Goal: Information Seeking & Learning: Learn about a topic

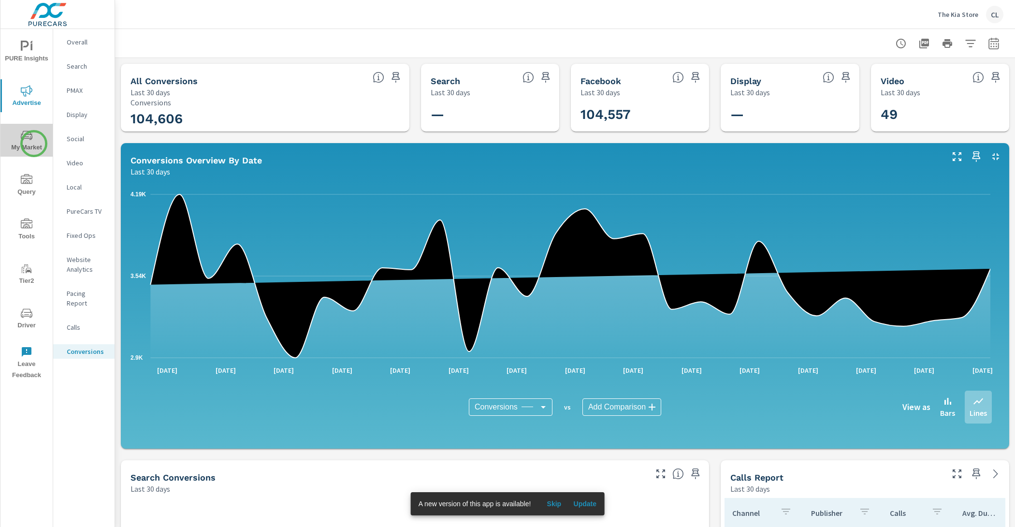
click at [34, 144] on span "My Market" at bounding box center [26, 142] width 46 height 24
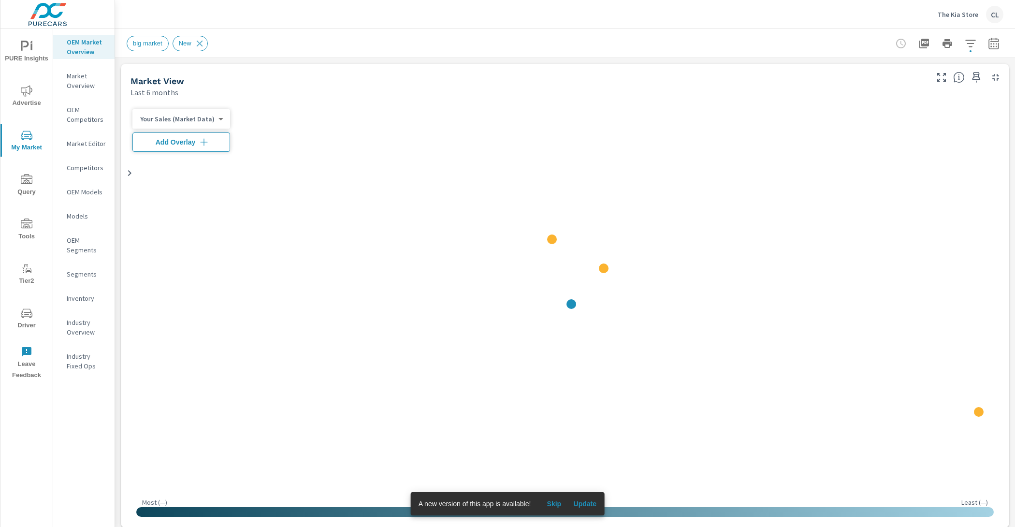
scroll to position [0, 0]
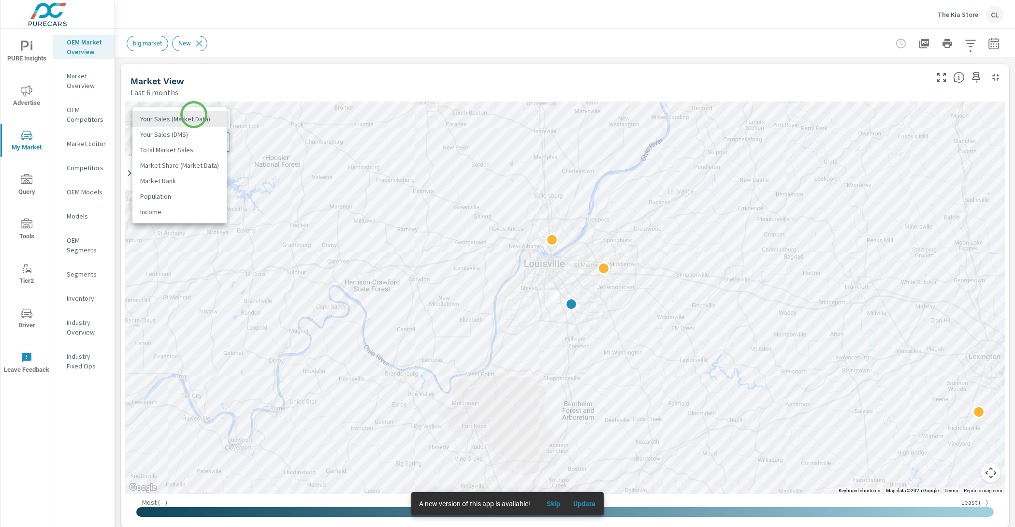
click at [194, 115] on body "PURE Insights Advertise My Market Query Tools Tier2 Driver Leave Feedback OEM M…" at bounding box center [507, 263] width 1015 height 527
click at [196, 140] on li "Your Sales (DMS)" at bounding box center [179, 134] width 94 height 15
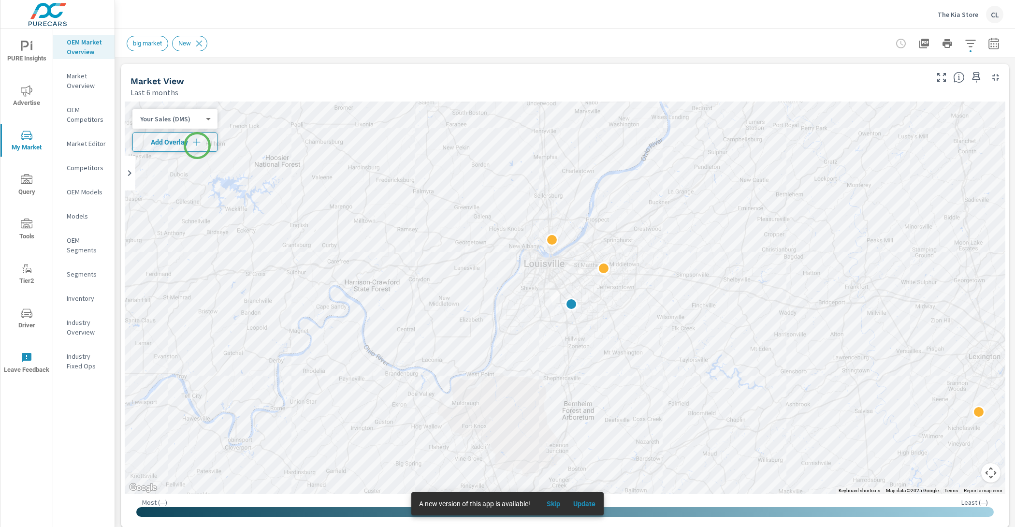
click at [197, 145] on icon "button" at bounding box center [197, 142] width 10 height 10
click at [965, 40] on icon "button" at bounding box center [970, 43] width 10 height 7
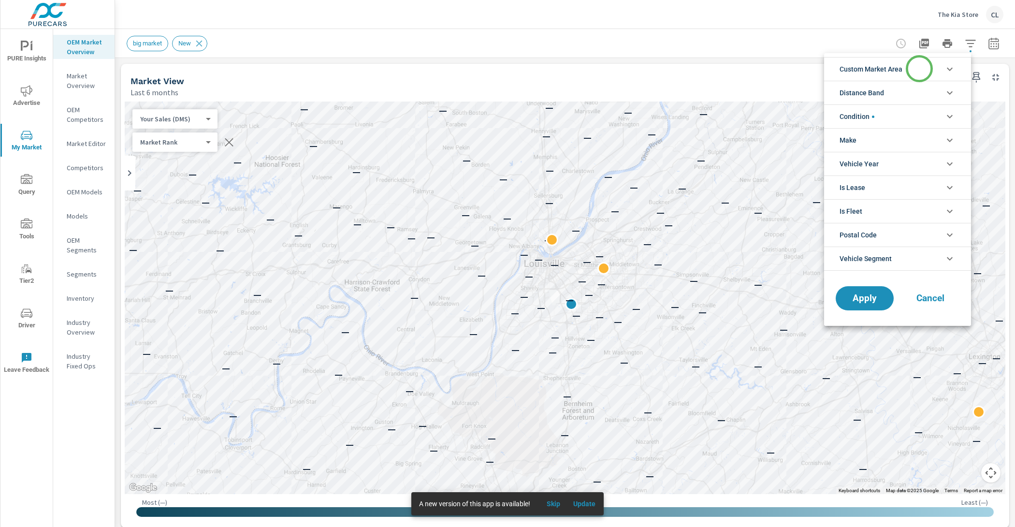
click at [917, 65] on li "Custom Market Area" at bounding box center [897, 69] width 147 height 24
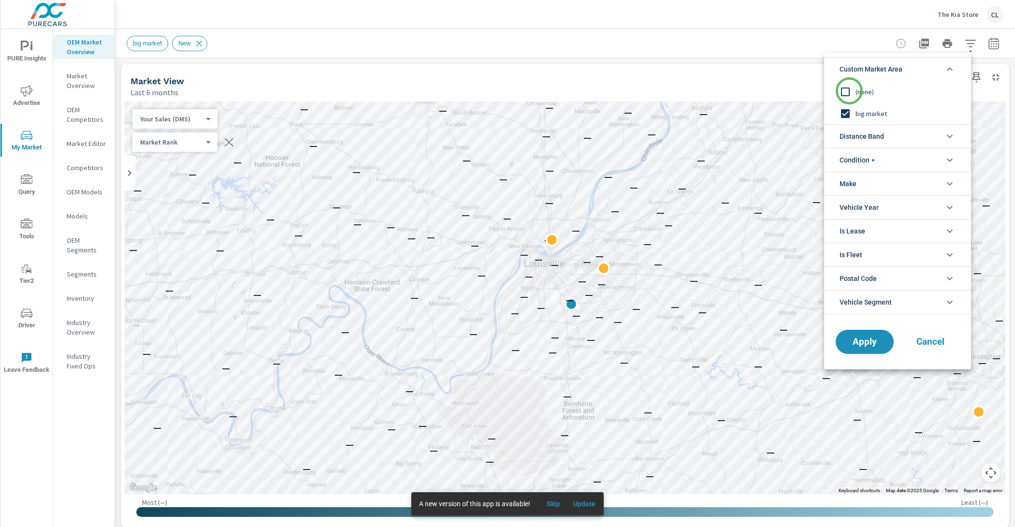
click at [849, 91] on input "filter options" at bounding box center [845, 92] width 20 height 20
click at [867, 130] on span "Distance Band" at bounding box center [862, 136] width 44 height 23
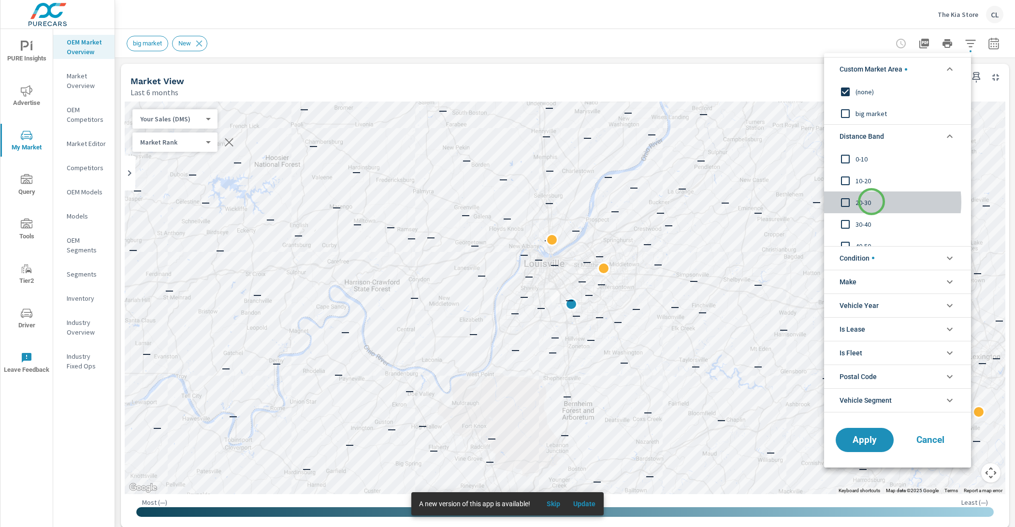
click at [872, 202] on span "20-30" at bounding box center [909, 203] width 106 height 12
click at [870, 174] on div "10-20" at bounding box center [896, 181] width 145 height 22
click at [863, 158] on span "0-10" at bounding box center [909, 159] width 106 height 12
click at [867, 442] on span "Apply" at bounding box center [865, 439] width 40 height 9
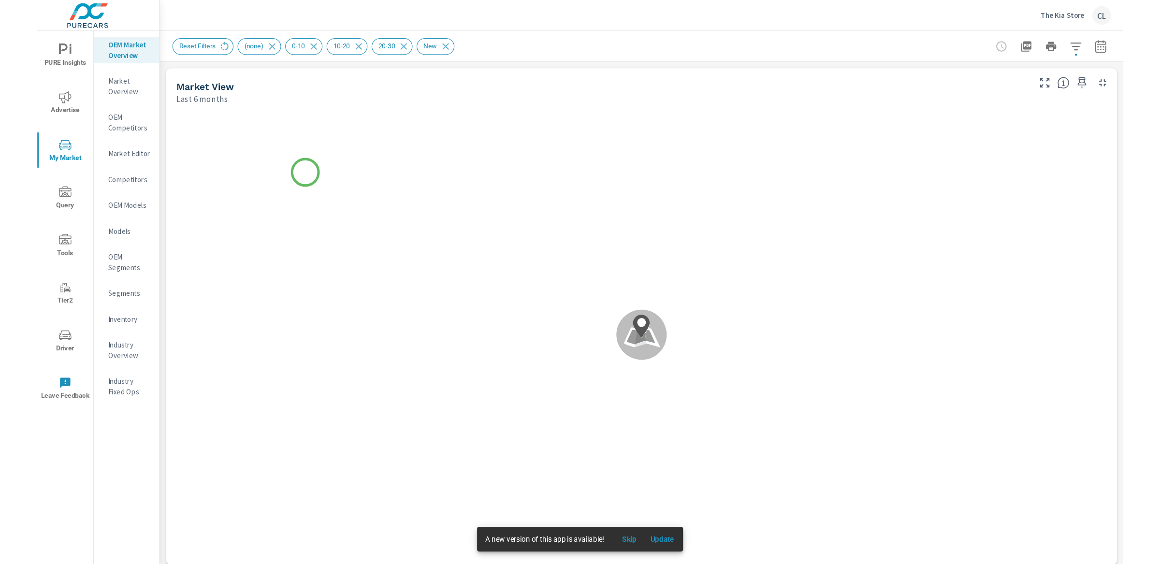
scroll to position [0, 0]
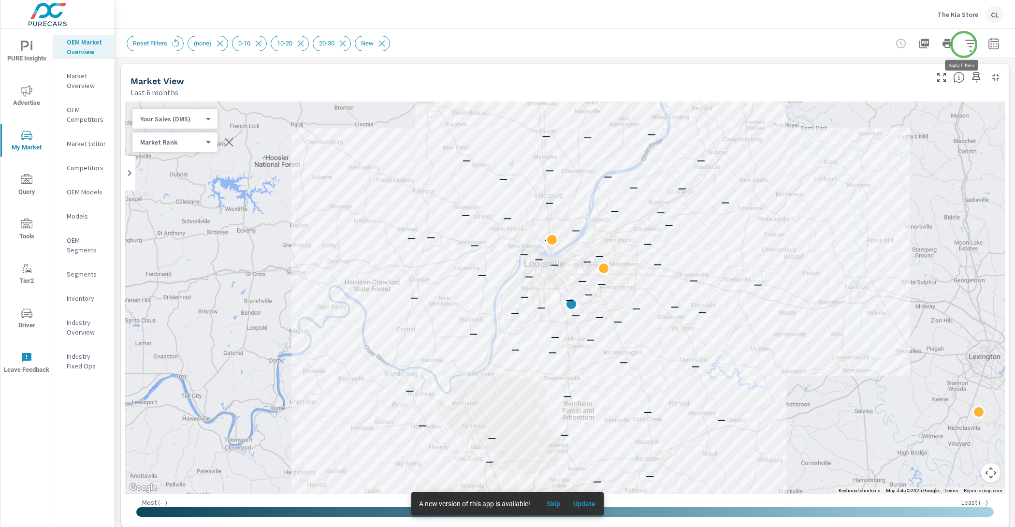
click at [965, 44] on icon "button" at bounding box center [971, 44] width 12 height 12
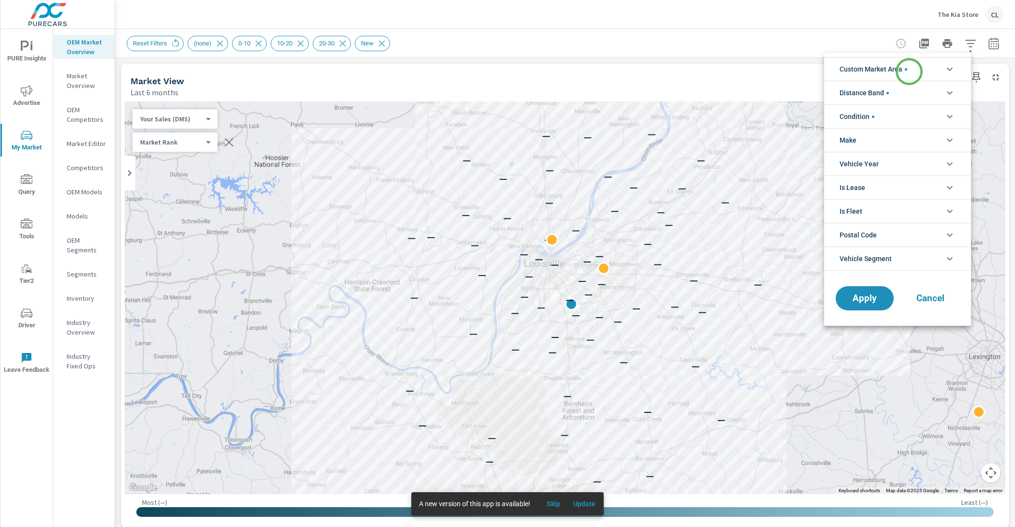
click at [907, 70] on span "filter options" at bounding box center [906, 69] width 2 height 2
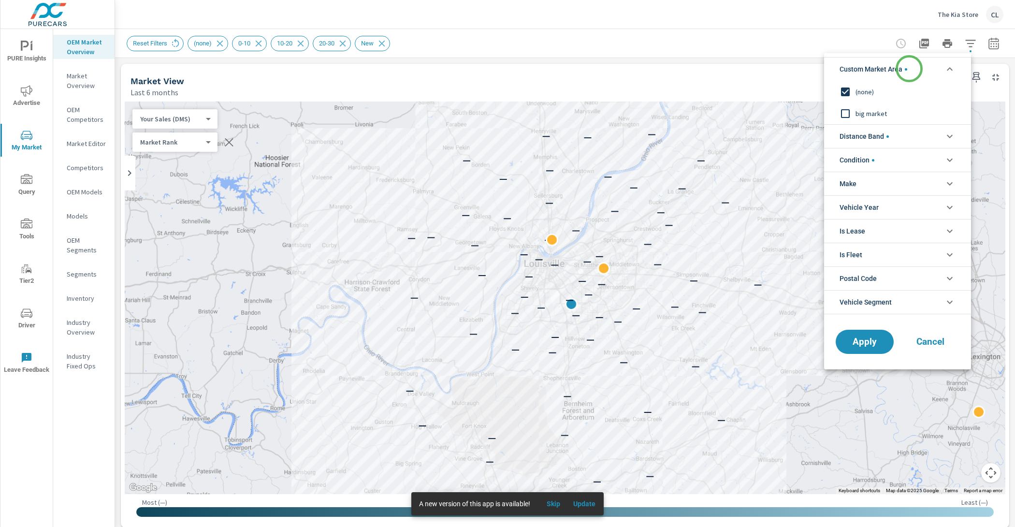
click at [907, 68] on span "filter options" at bounding box center [906, 69] width 2 height 2
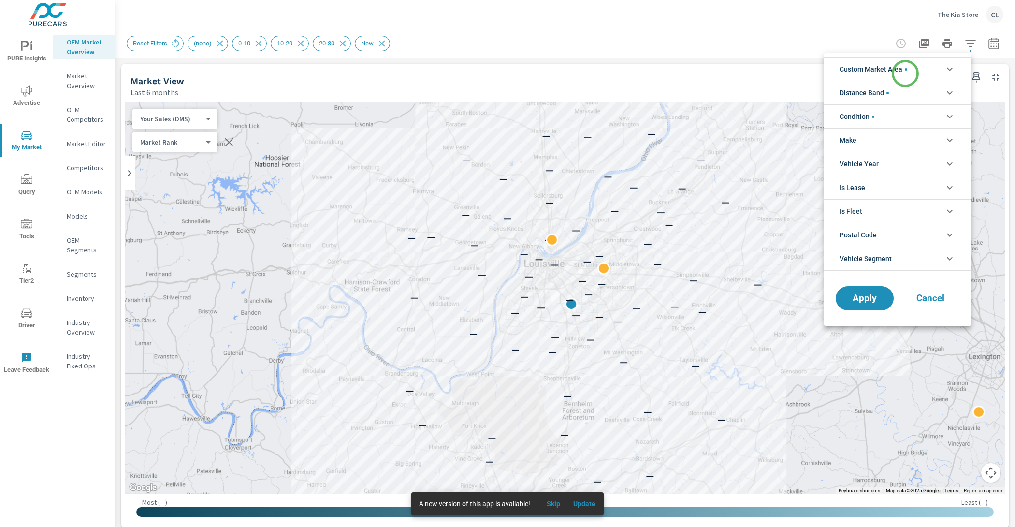
click at [904, 68] on span "Custom Market Area" at bounding box center [874, 69] width 68 height 23
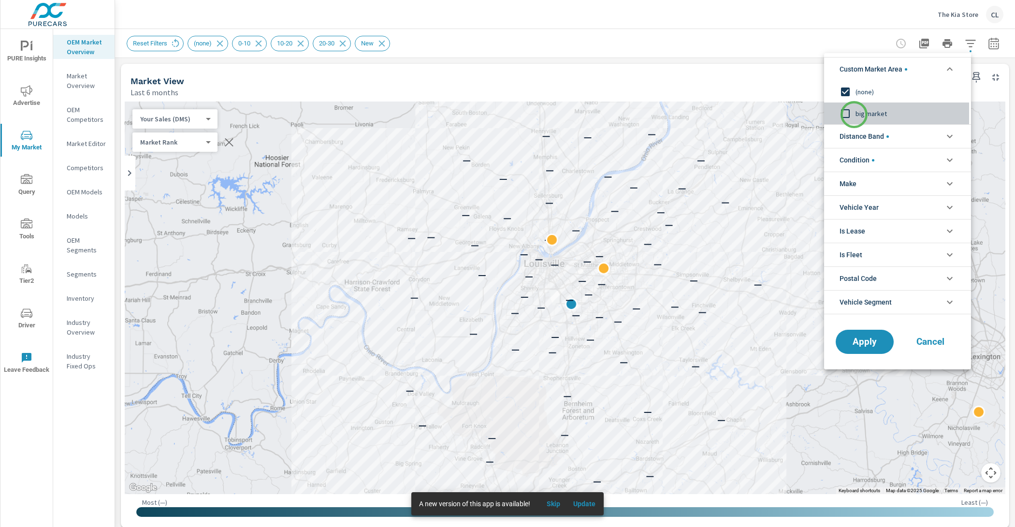
click at [854, 115] on input "filter options" at bounding box center [845, 113] width 20 height 20
click at [861, 132] on span "Distance Band" at bounding box center [864, 136] width 49 height 23
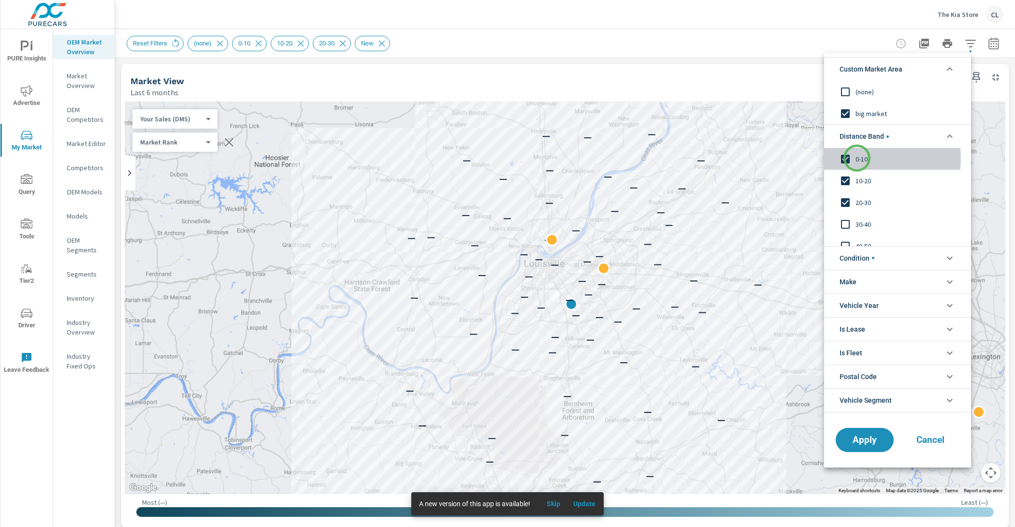
drag, startPoint x: 857, startPoint y: 158, endPoint x: 858, endPoint y: 167, distance: 9.2
click at [858, 160] on span "0-10" at bounding box center [909, 159] width 106 height 12
drag, startPoint x: 858, startPoint y: 167, endPoint x: 859, endPoint y: 177, distance: 10.2
click at [859, 177] on span "10-20" at bounding box center [909, 181] width 106 height 12
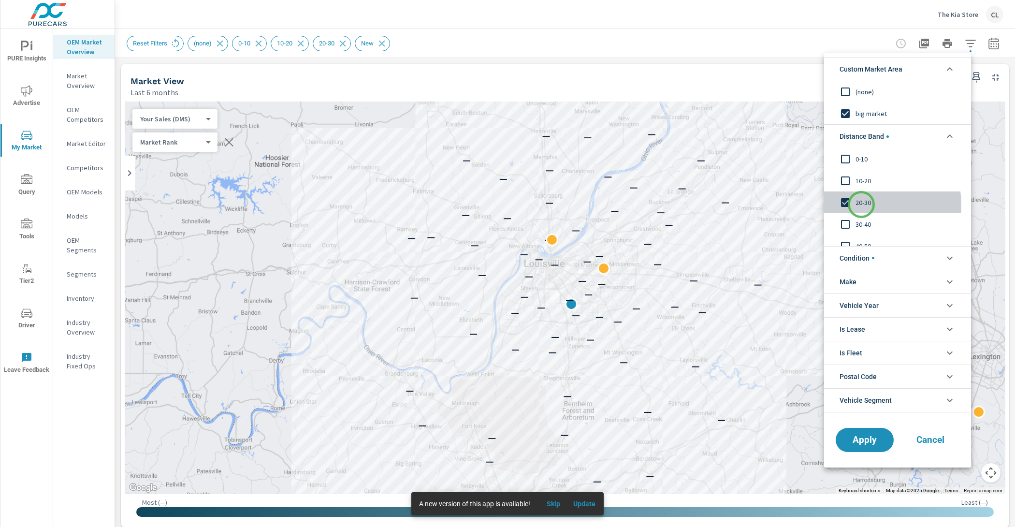
click at [861, 204] on span "20-30" at bounding box center [909, 203] width 106 height 12
click at [882, 262] on li "Condition" at bounding box center [897, 258] width 147 height 24
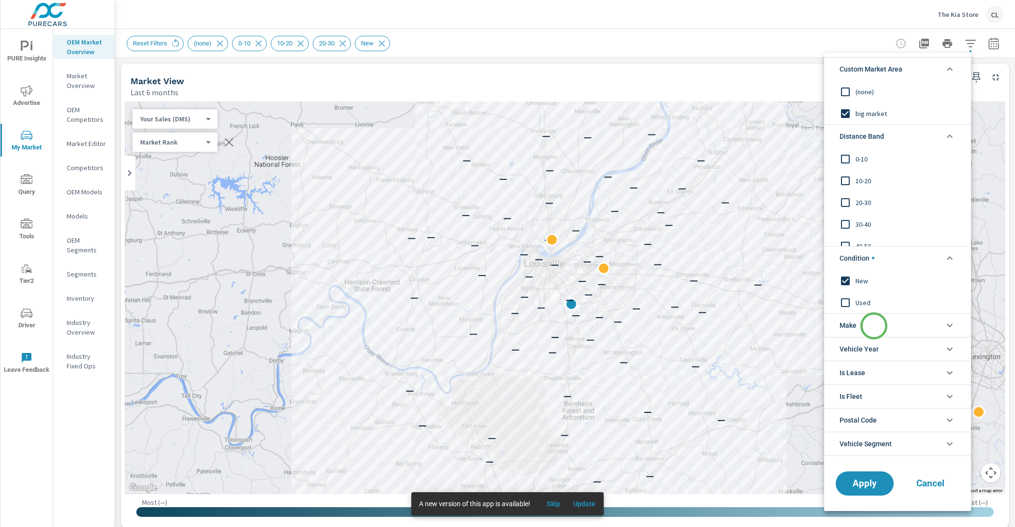
click at [874, 326] on li "Make" at bounding box center [897, 325] width 147 height 24
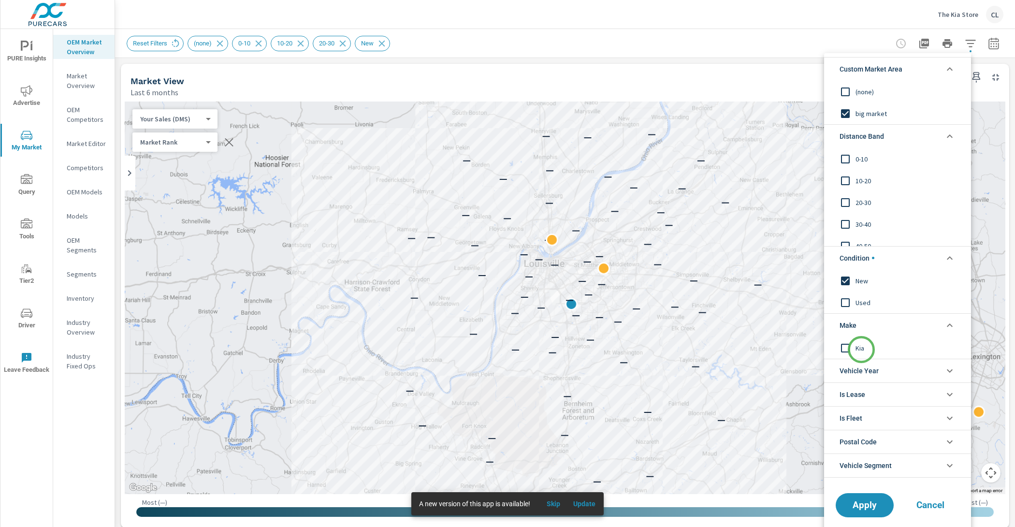
drag, startPoint x: 861, startPoint y: 349, endPoint x: 865, endPoint y: 360, distance: 10.9
click at [861, 349] on span "Kia" at bounding box center [909, 348] width 106 height 12
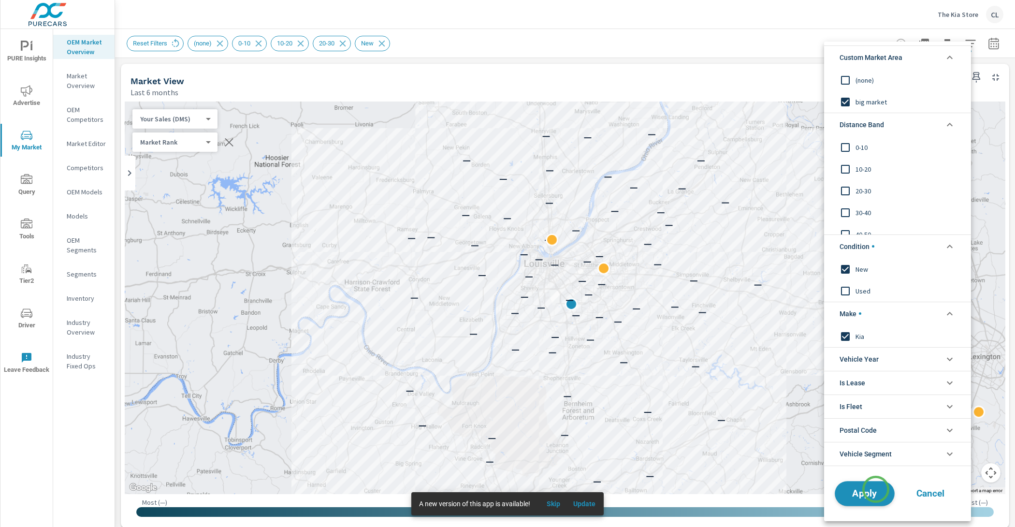
click at [875, 489] on span "Apply" at bounding box center [865, 493] width 40 height 9
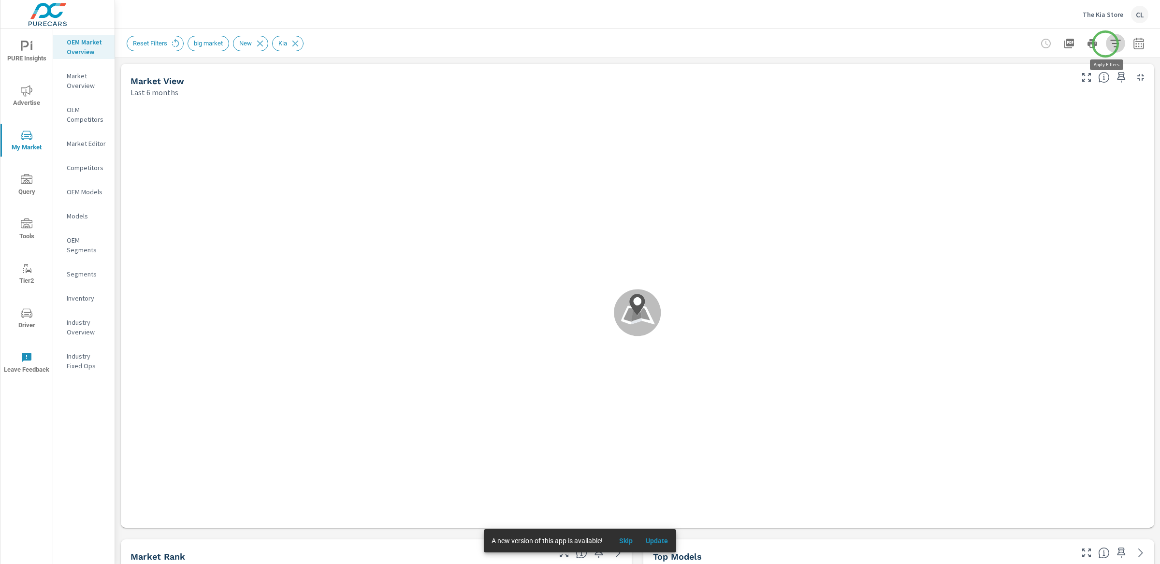
click at [1015, 44] on icon "button" at bounding box center [1116, 44] width 12 height 12
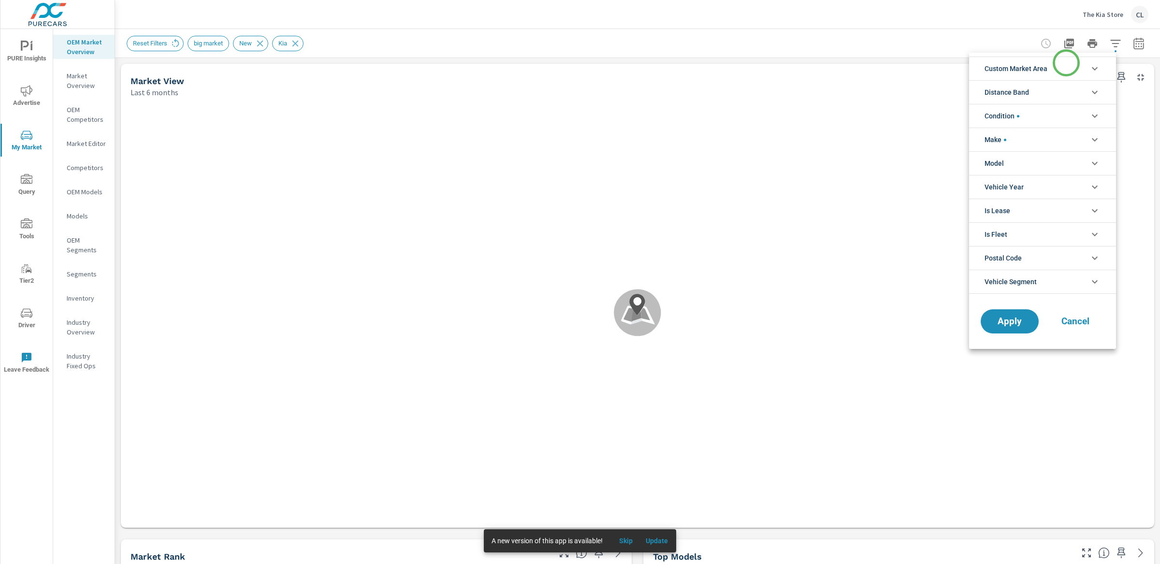
click at [1015, 63] on li "Custom Market Area" at bounding box center [1042, 69] width 147 height 24
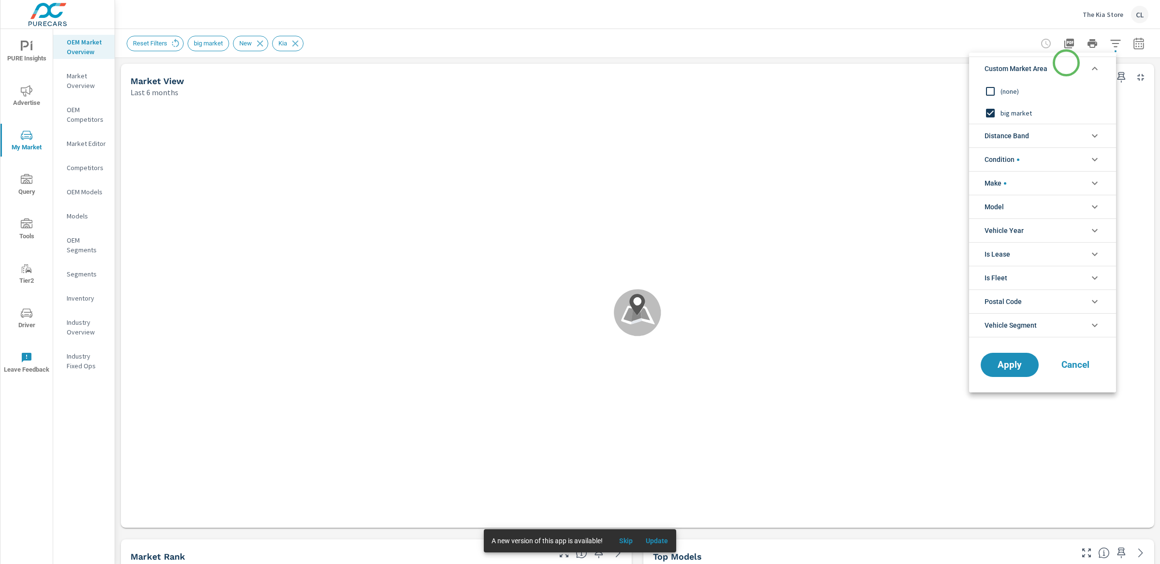
click at [1015, 63] on li "Custom Market Area" at bounding box center [1042, 69] width 147 height 24
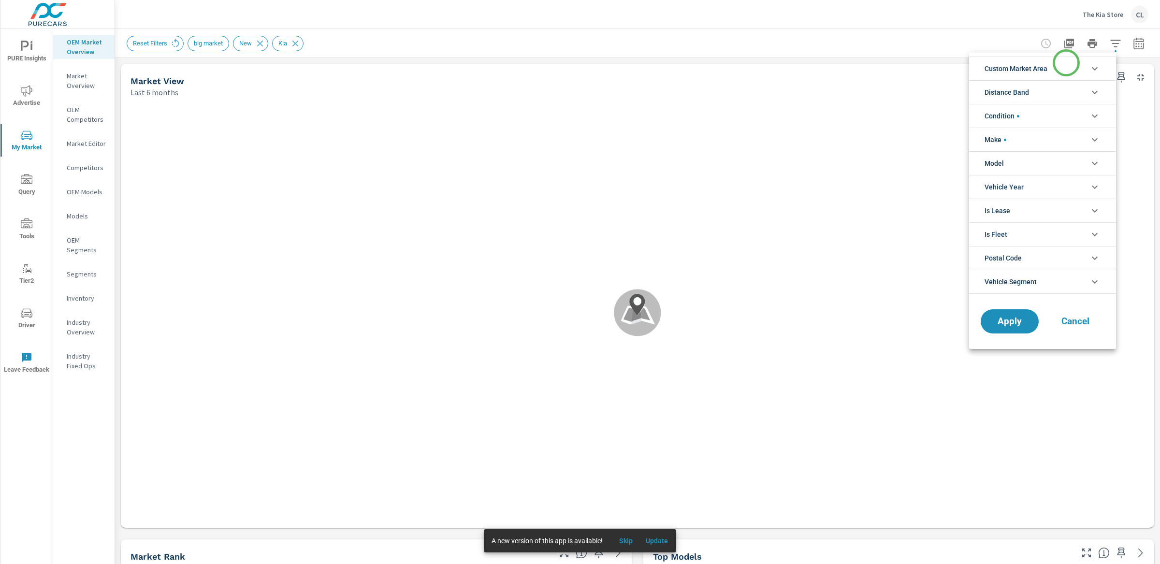
scroll to position [0, 0]
click at [1015, 325] on span "Cancel" at bounding box center [1075, 321] width 39 height 9
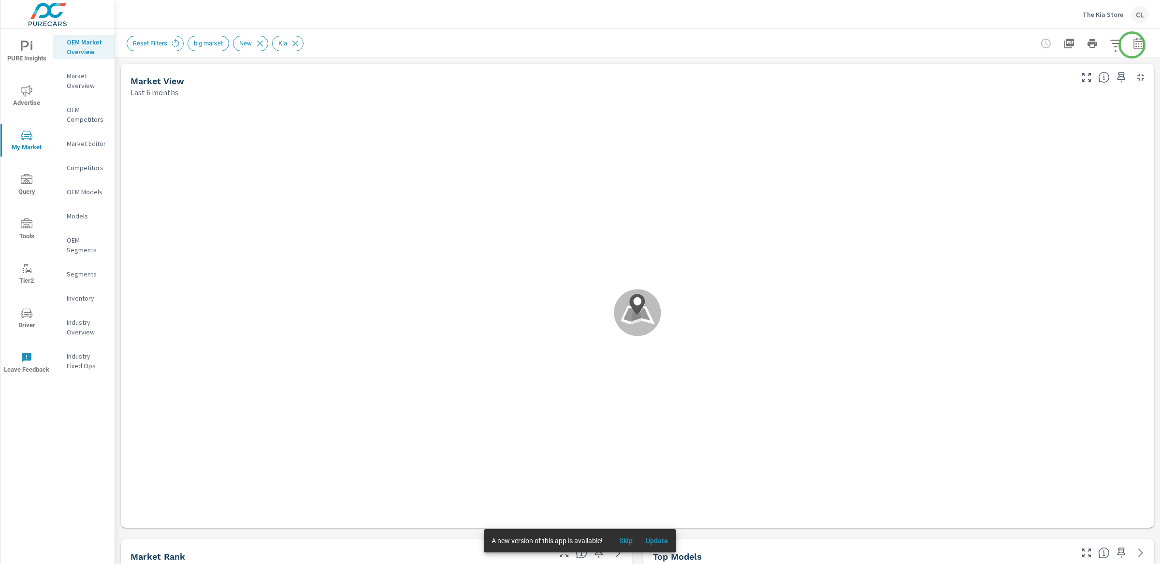
click at [1015, 45] on icon "button" at bounding box center [1139, 44] width 12 height 12
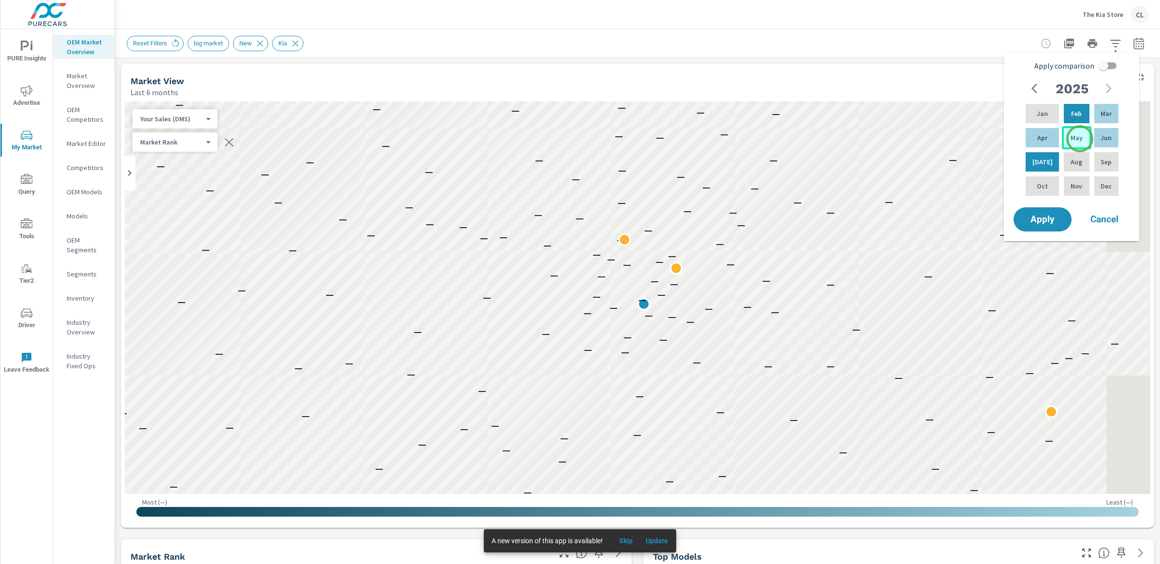
click at [1015, 139] on div "May" at bounding box center [1076, 137] width 29 height 23
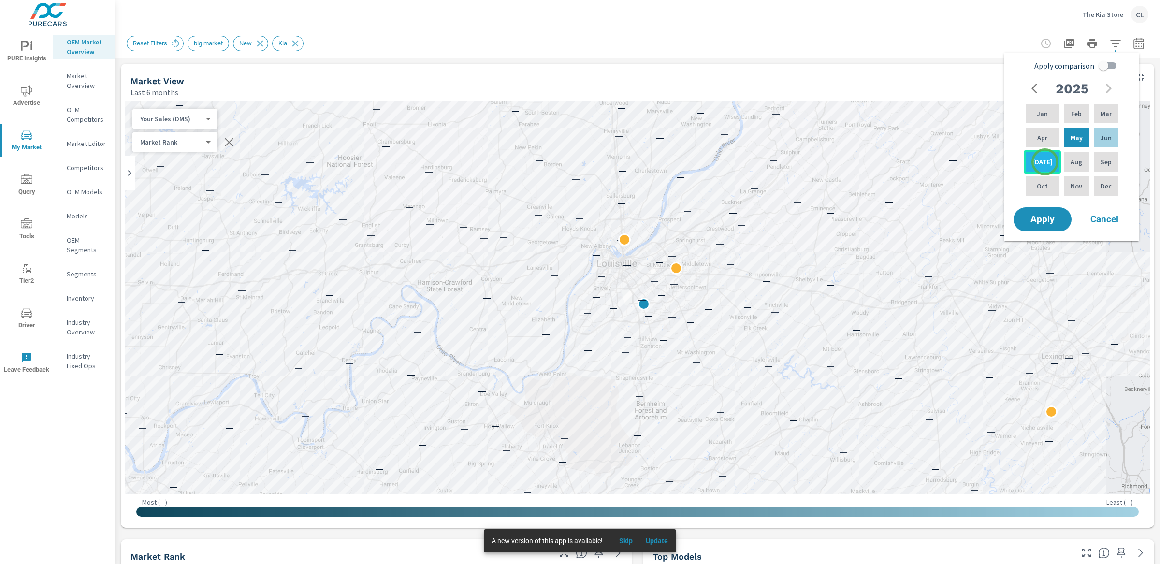
click at [1015, 164] on p "[DATE]" at bounding box center [1042, 162] width 20 height 10
click at [1015, 63] on input "Apply comparison" at bounding box center [1103, 66] width 55 height 18
checkbox input "true"
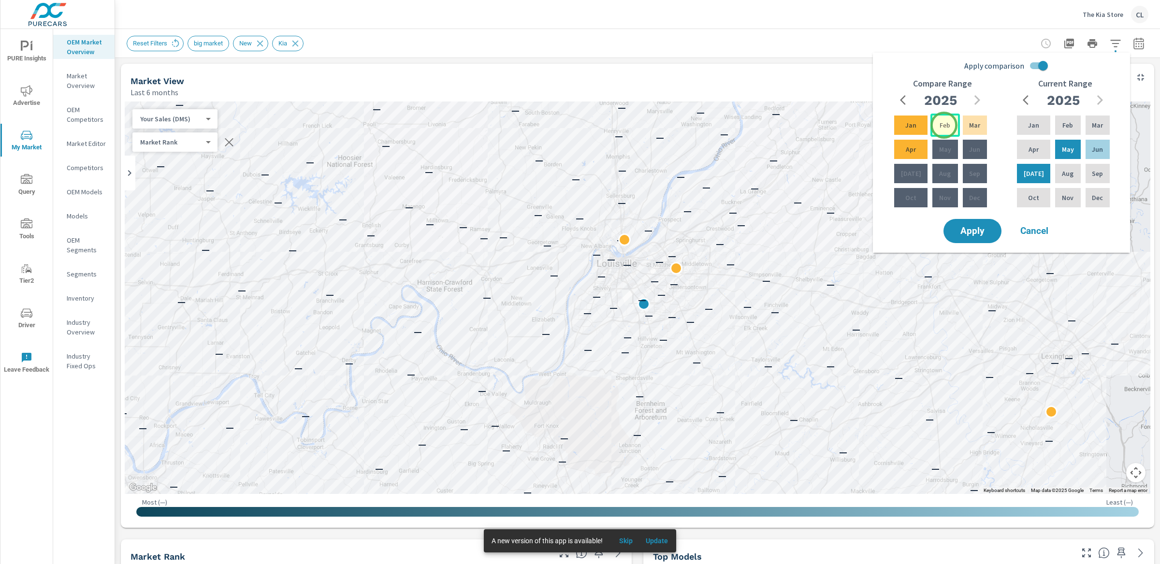
click at [944, 125] on p "Feb" at bounding box center [945, 125] width 11 height 10
click at [915, 153] on div "Apr" at bounding box center [910, 149] width 37 height 23
drag, startPoint x: 984, startPoint y: 236, endPoint x: 977, endPoint y: 236, distance: 6.3
click at [983, 236] on span "Apply" at bounding box center [973, 231] width 40 height 9
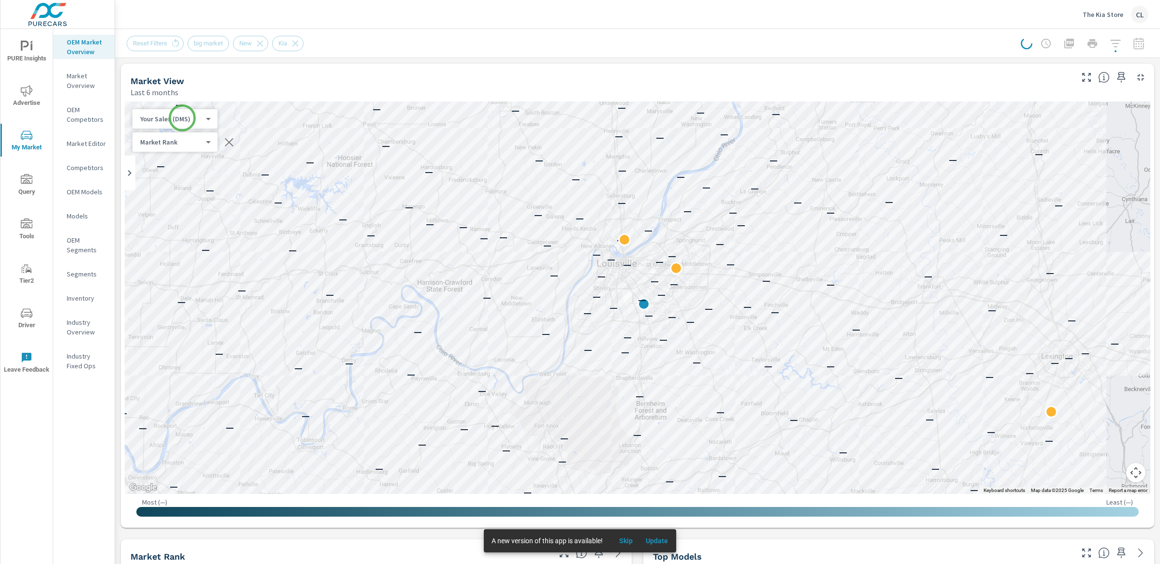
click at [183, 116] on body "PURE Insights Advertise My Market Query Tools Tier2 Driver Leave Feedback OEM M…" at bounding box center [580, 282] width 1160 height 564
click at [188, 135] on li "Total Market Sales" at bounding box center [179, 134] width 94 height 15
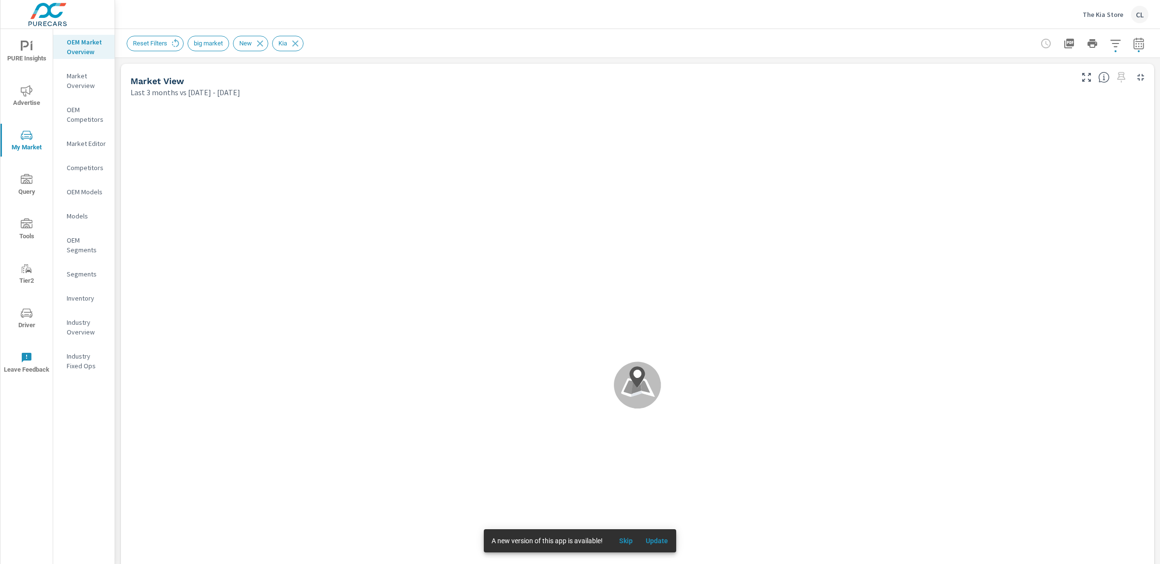
scroll to position [0, 0]
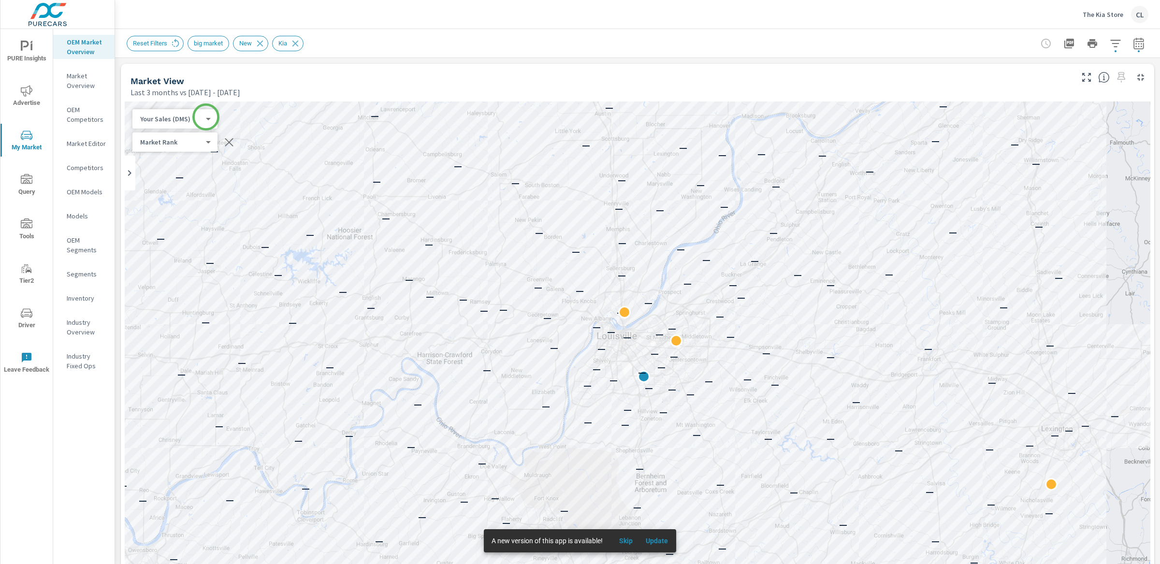
click at [206, 118] on body "PURE Insights Advertise My Market Query Tools Tier2 Driver Leave Feedback OEM M…" at bounding box center [580, 282] width 1160 height 564
click at [198, 137] on li "Total Market Sales" at bounding box center [179, 134] width 94 height 15
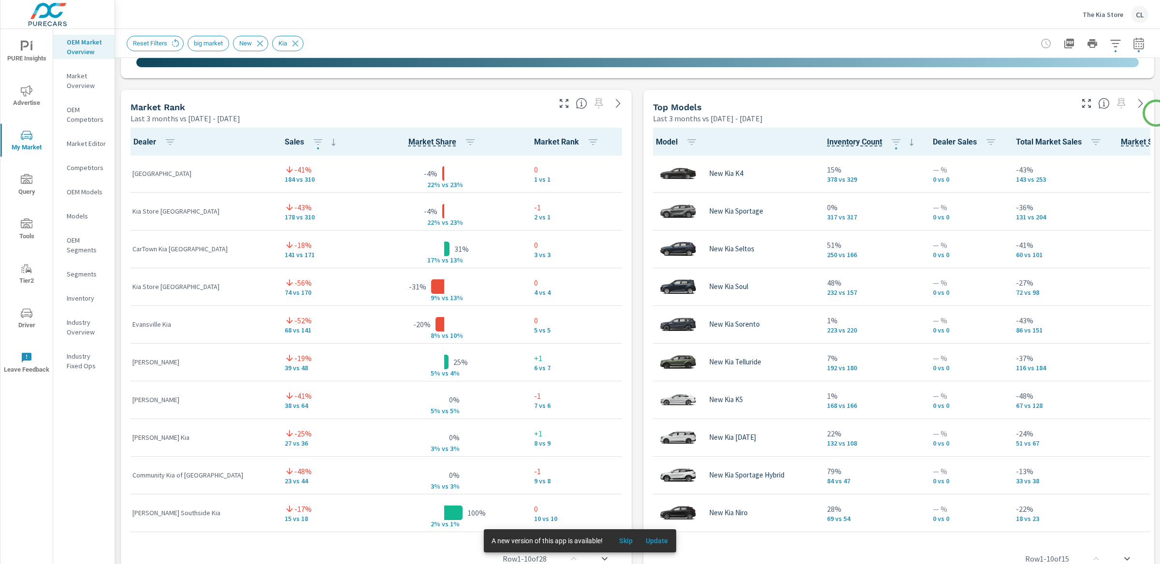
scroll to position [600, 0]
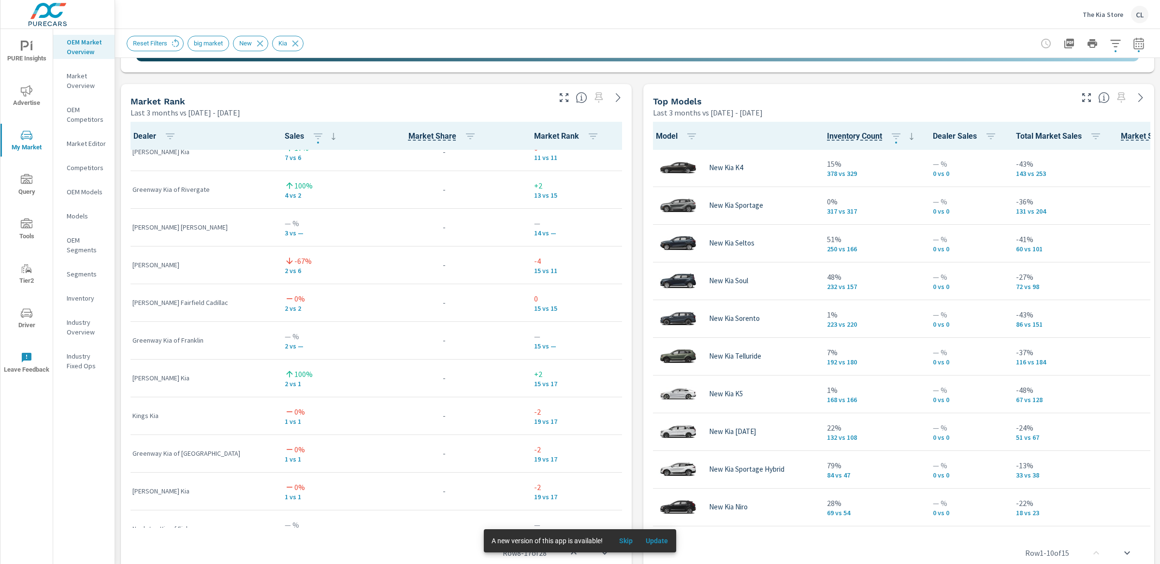
scroll to position [435, 0]
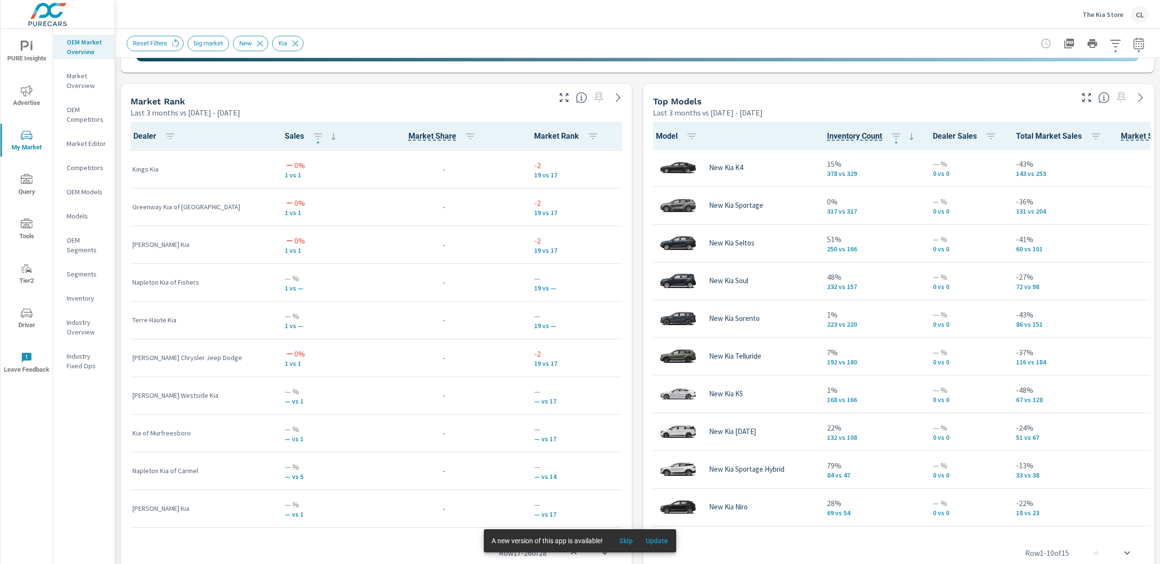
scroll to position [680, 0]
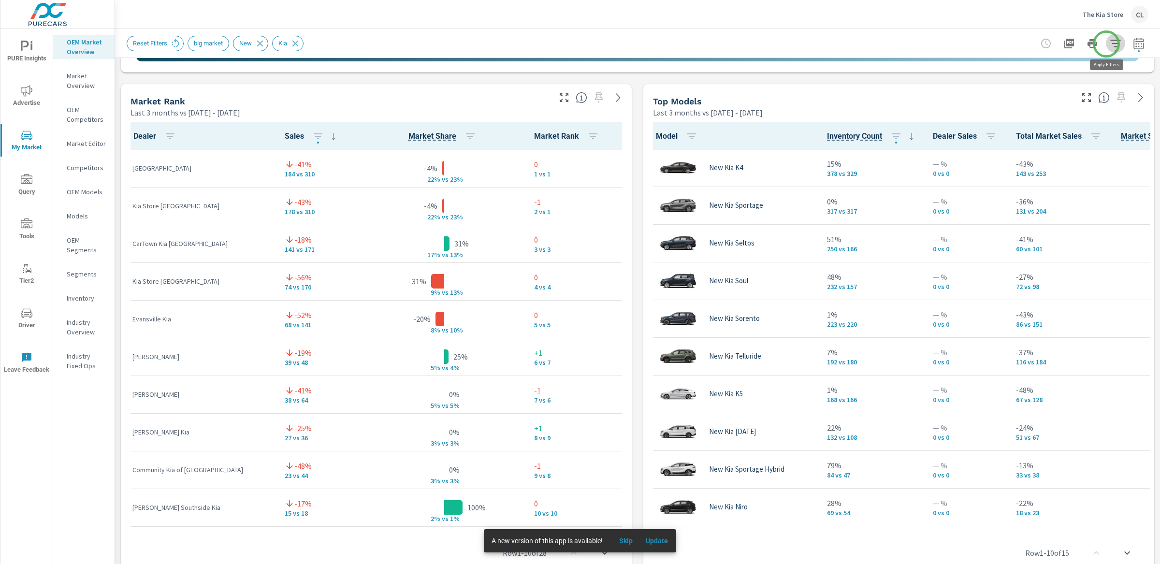
click at [1015, 44] on icon "button" at bounding box center [1116, 44] width 12 height 12
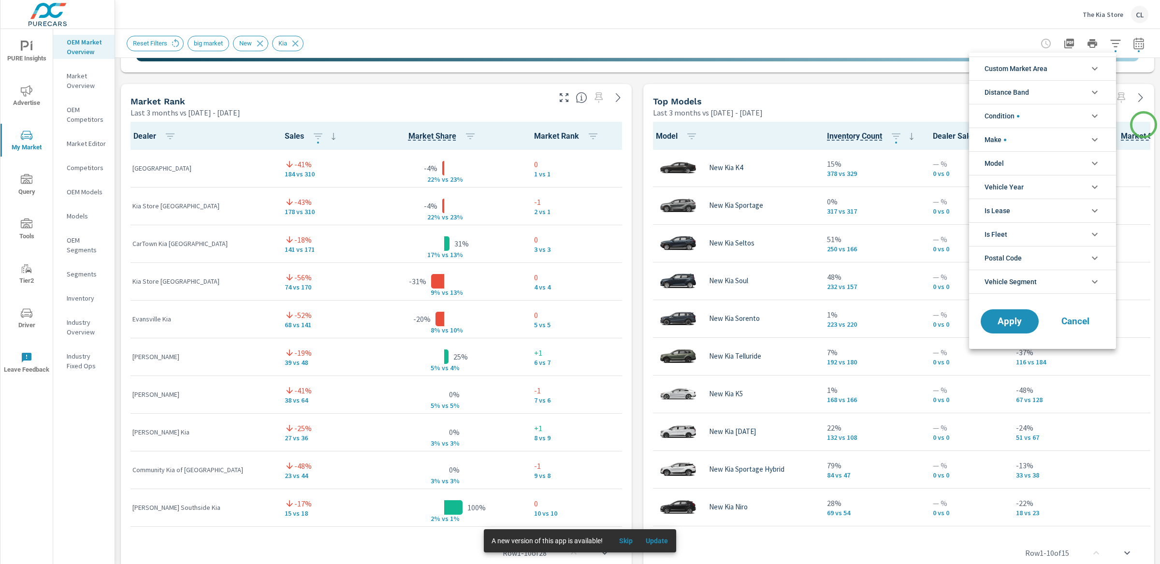
click at [1015, 125] on div at bounding box center [580, 282] width 1160 height 564
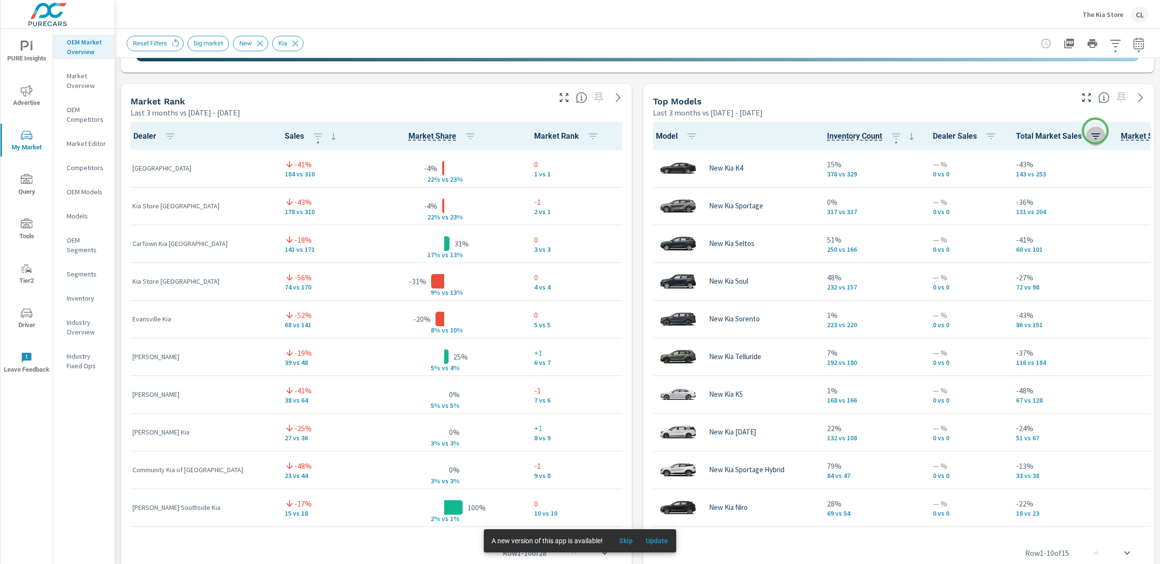
click at [1015, 131] on icon "button" at bounding box center [1096, 137] width 12 height 12
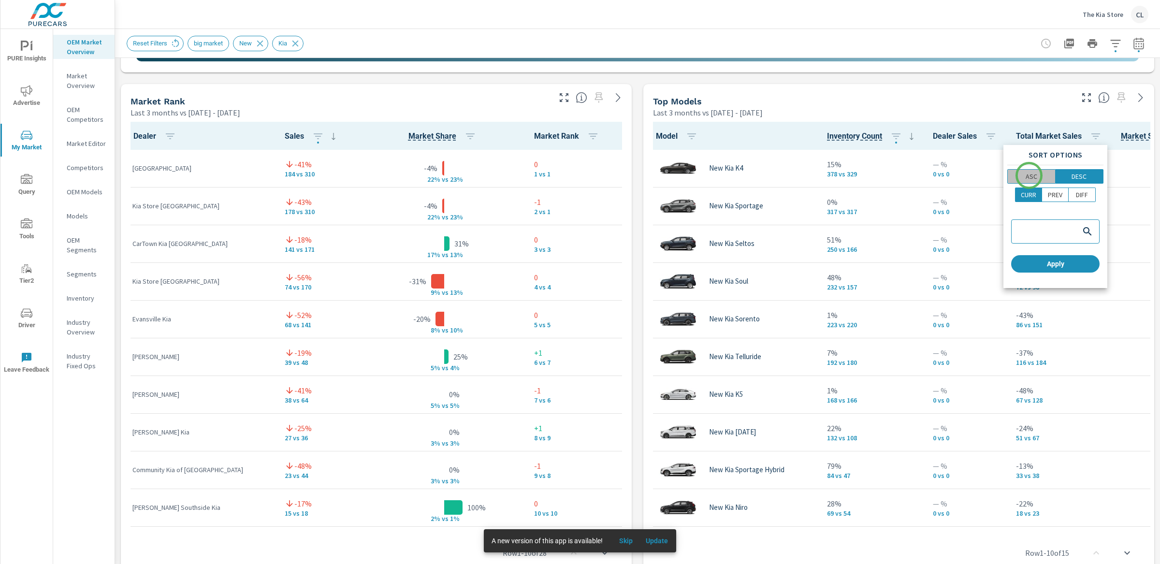
click at [1015, 175] on p "ASC" at bounding box center [1032, 177] width 12 height 10
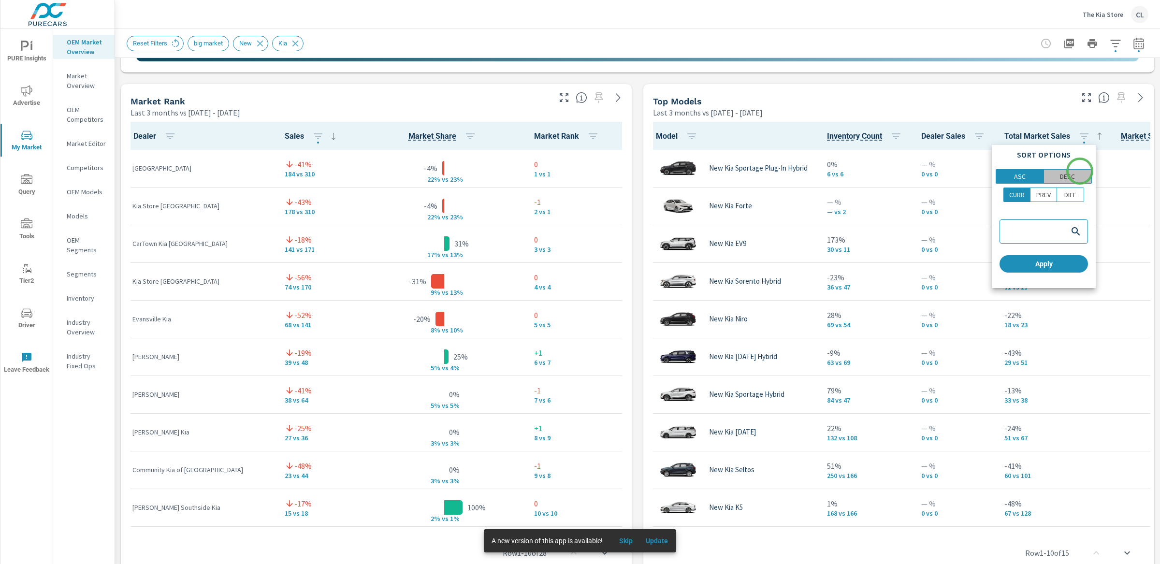
click at [1015, 172] on span "DESC" at bounding box center [1068, 177] width 42 height 10
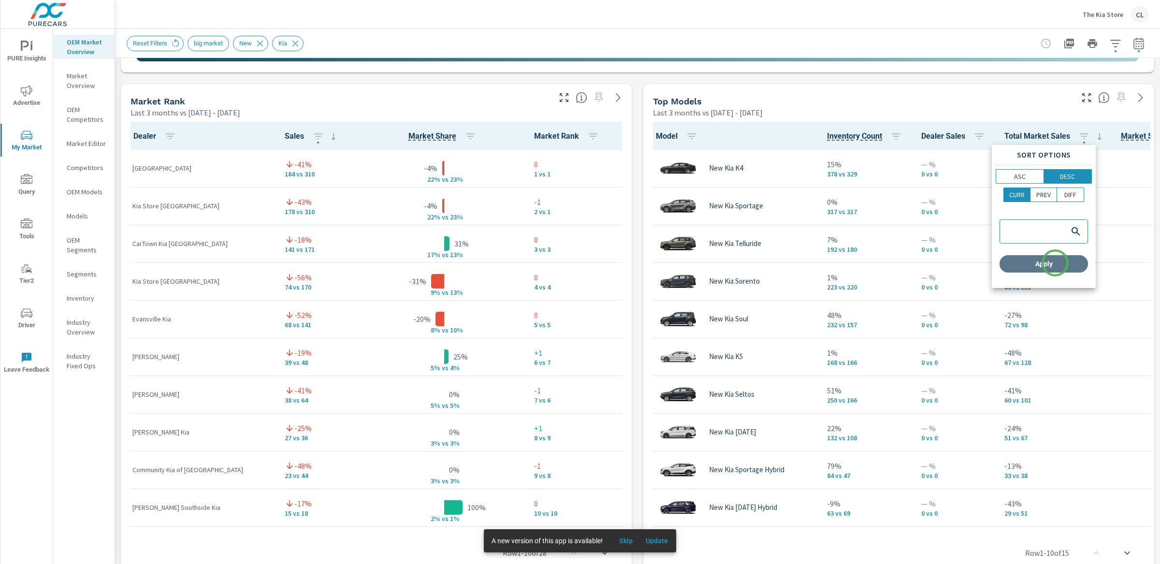
click at [1015, 263] on span "Apply" at bounding box center [1043, 264] width 81 height 9
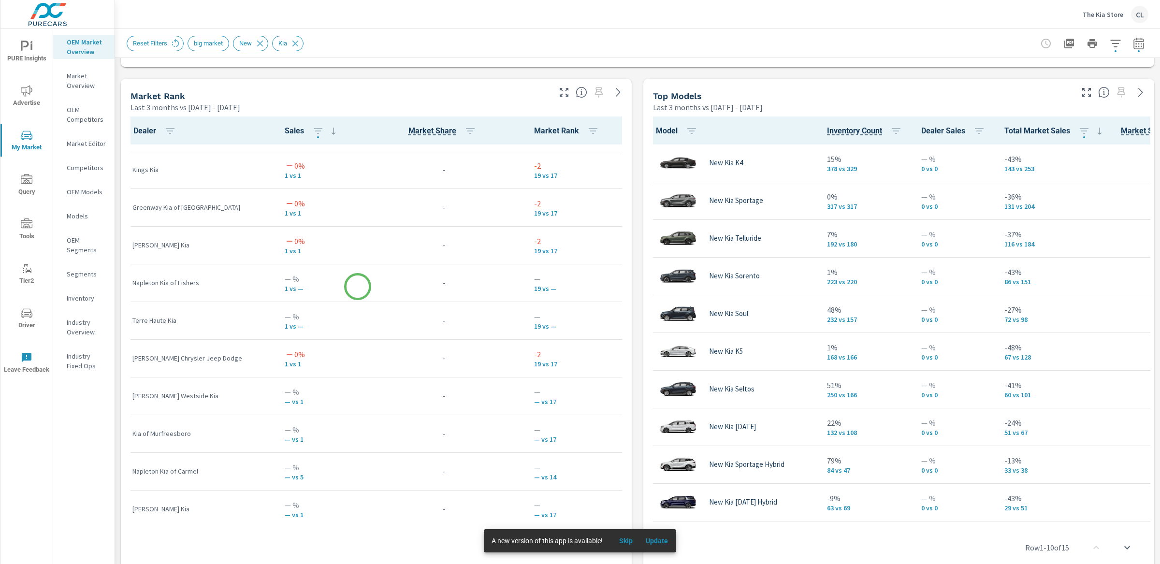
scroll to position [680, 0]
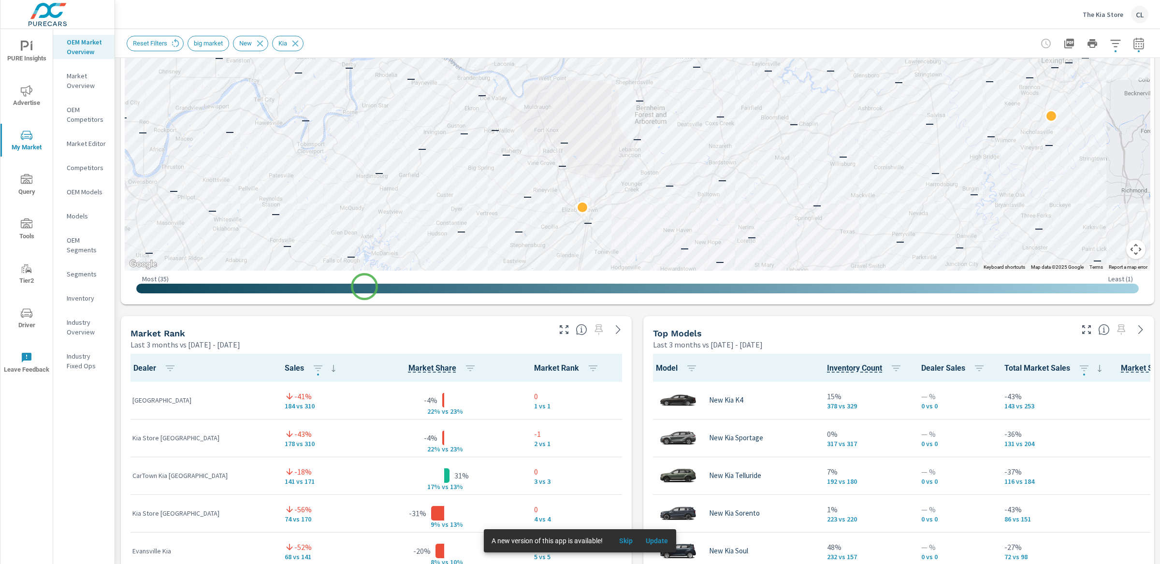
scroll to position [22, 0]
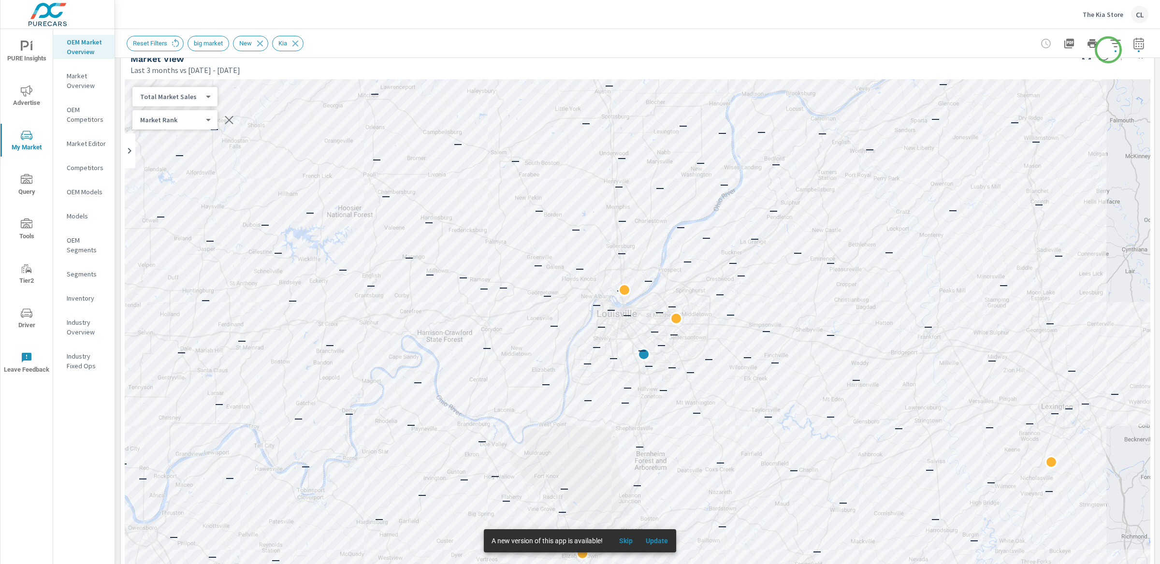
click at [1015, 44] on icon "button" at bounding box center [1116, 44] width 12 height 12
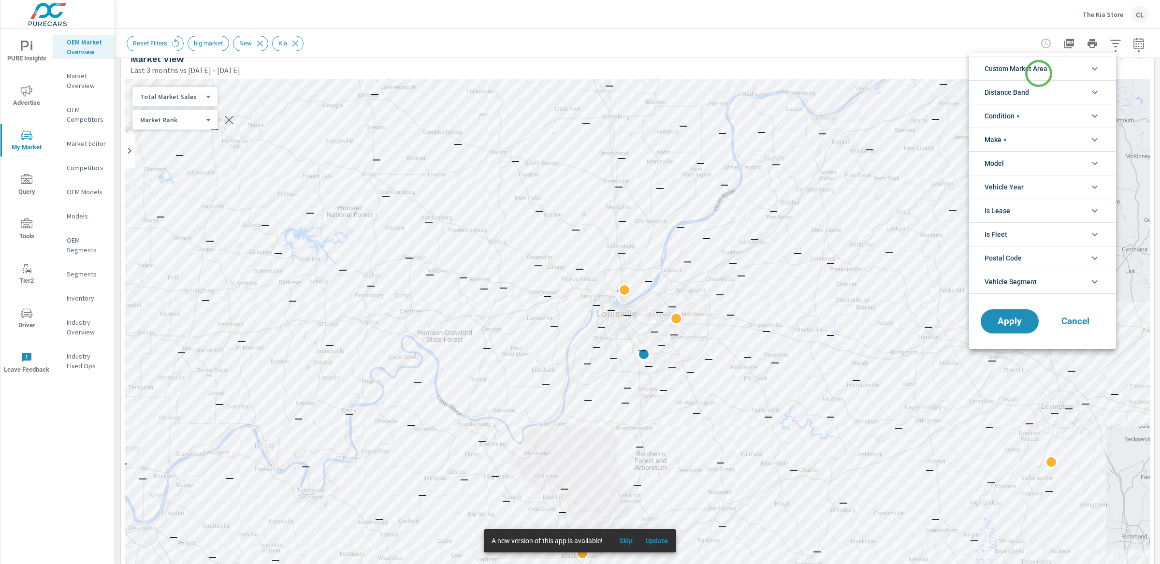
click at [1015, 73] on span "Custom Market Area" at bounding box center [1016, 68] width 63 height 23
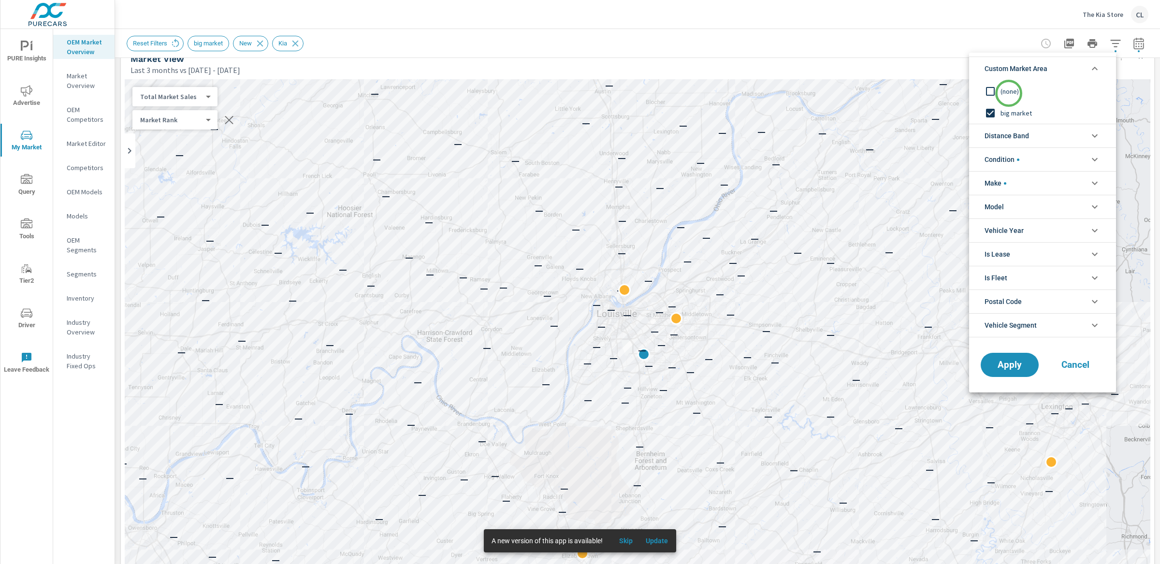
click at [1009, 93] on span "(none)" at bounding box center [1054, 92] width 106 height 12
drag, startPoint x: 1018, startPoint y: 132, endPoint x: 1021, endPoint y: 143, distance: 11.5
click at [1015, 132] on span "Distance Band" at bounding box center [1007, 135] width 44 height 23
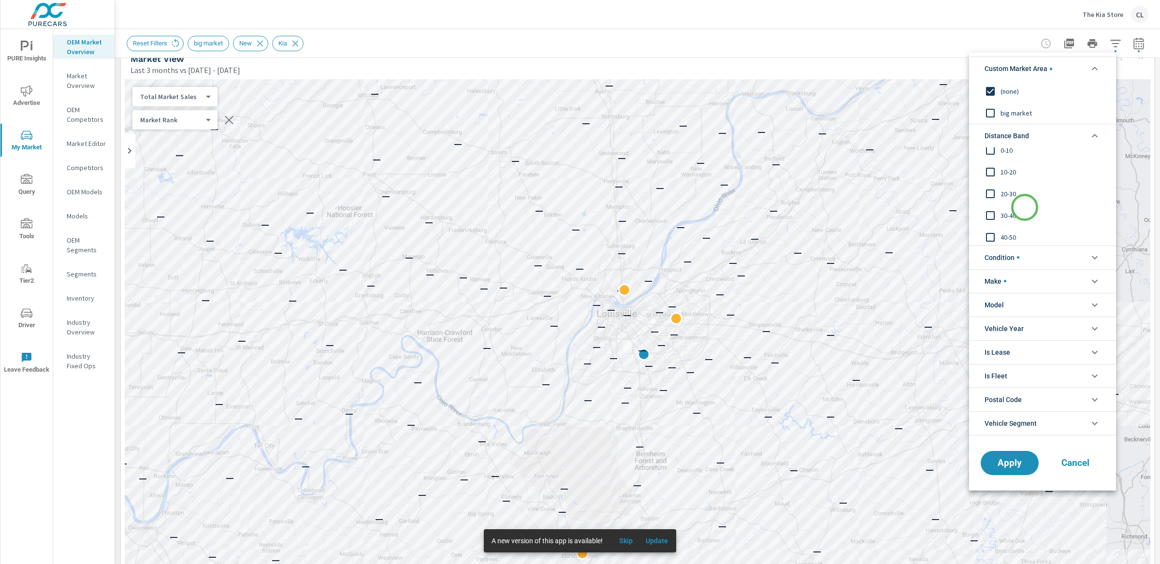
scroll to position [32, 0]
click at [1012, 231] on span "50-60" at bounding box center [1054, 235] width 106 height 12
click at [1007, 216] on span "40-50" at bounding box center [1054, 213] width 106 height 12
click at [1005, 190] on span "30-40" at bounding box center [1054, 192] width 106 height 12
click at [1003, 168] on span "20-30" at bounding box center [1054, 170] width 106 height 12
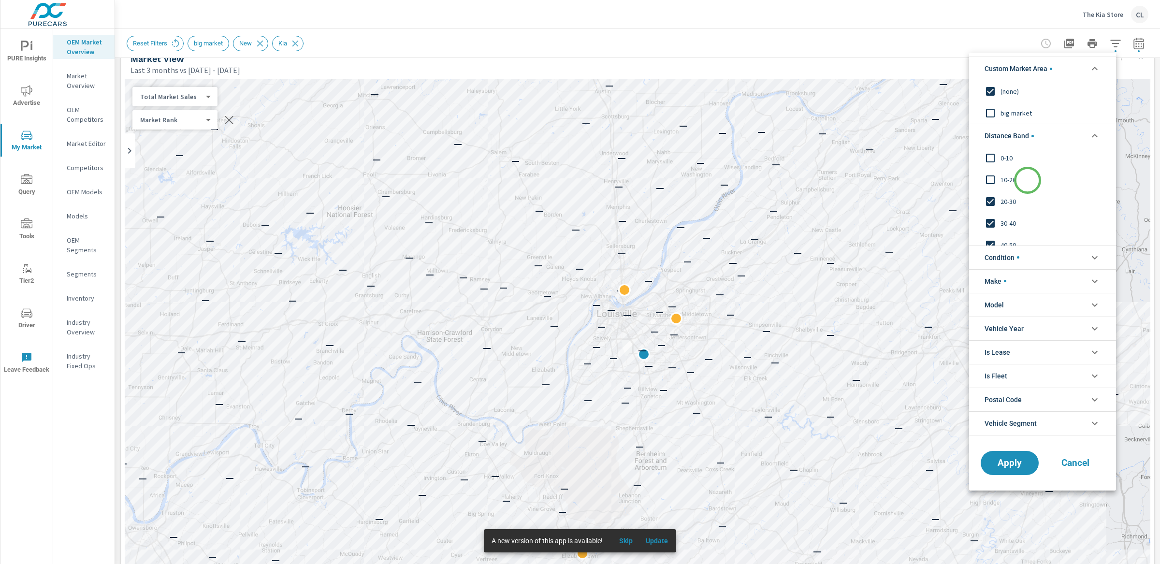
scroll to position [0, 0]
click at [1013, 183] on span "10-20" at bounding box center [1054, 180] width 106 height 12
click at [1003, 162] on span "0-10" at bounding box center [1054, 159] width 106 height 12
click at [1015, 464] on span "Apply" at bounding box center [1010, 462] width 40 height 9
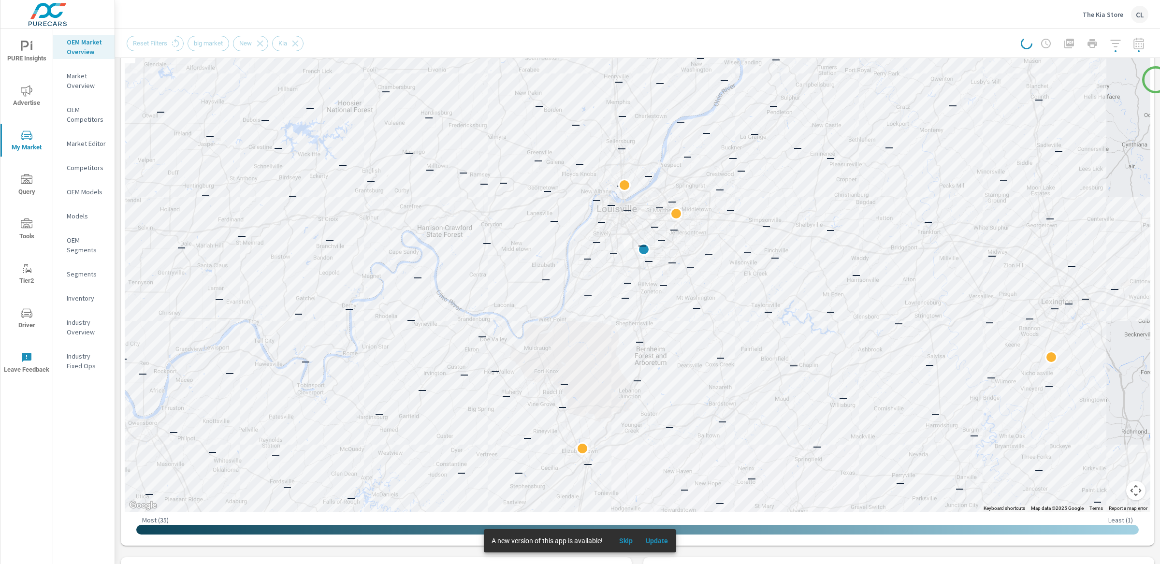
scroll to position [129, 0]
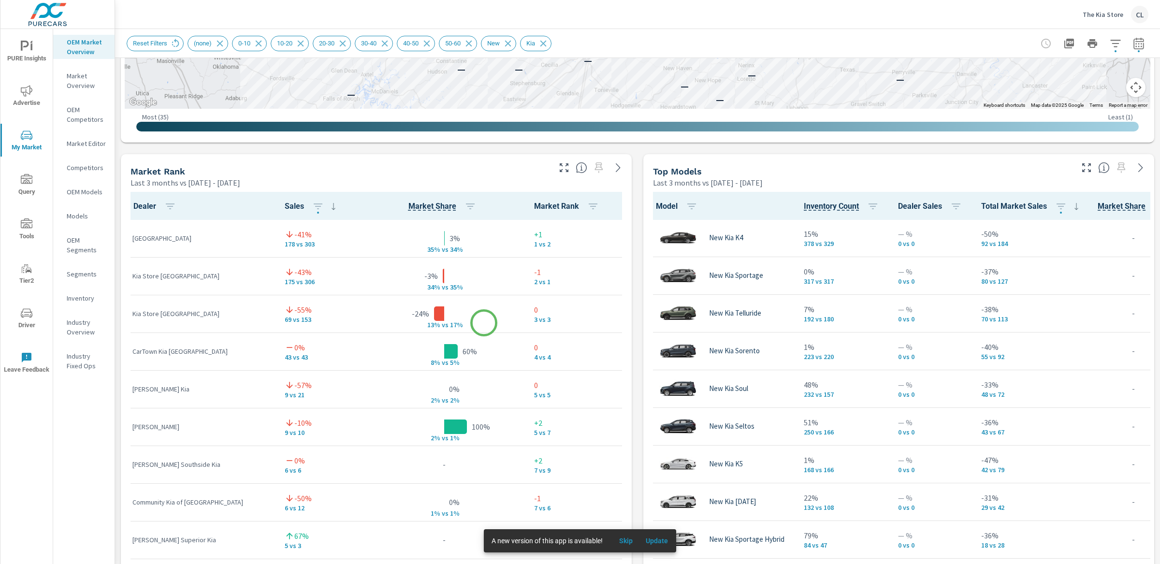
scroll to position [528, 0]
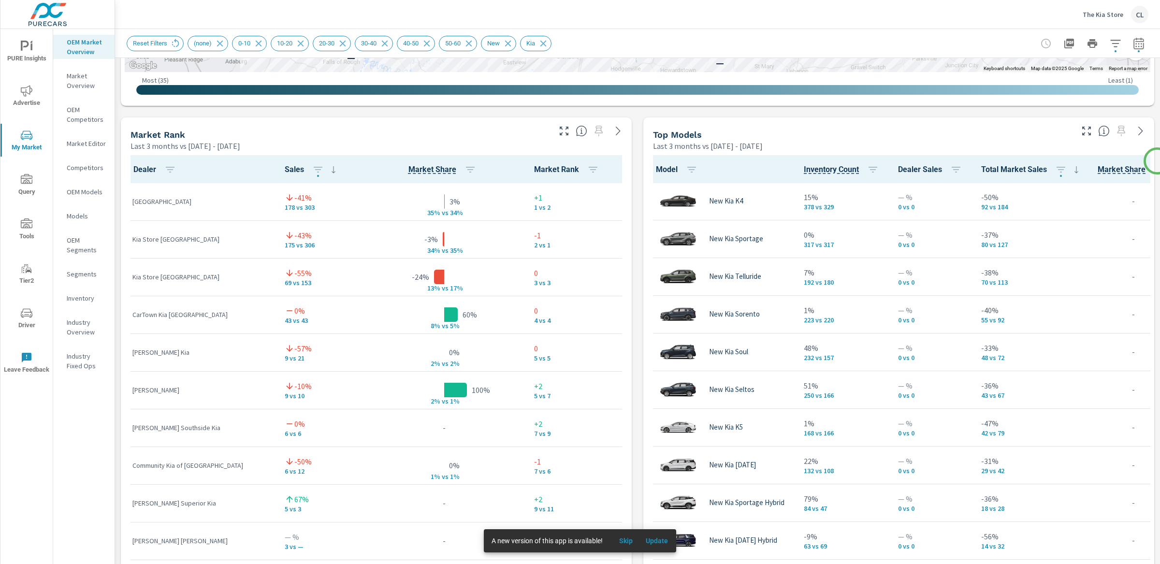
scroll to position [574, 0]
